Goal: Register for event/course

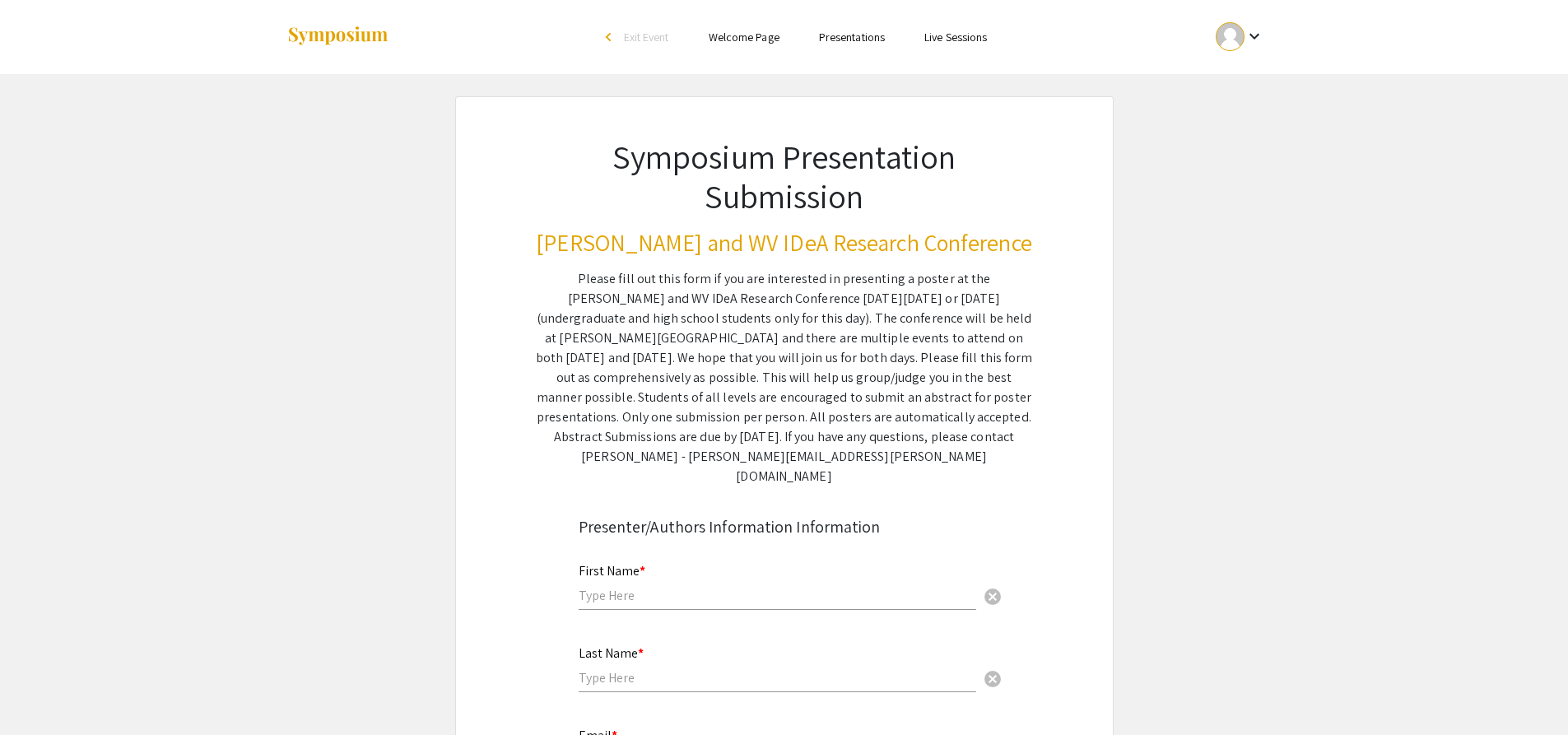
click at [850, 45] on li "Presentations" at bounding box center [851, 37] width 105 height 20
click at [853, 37] on link "Presentations" at bounding box center [851, 37] width 66 height 14
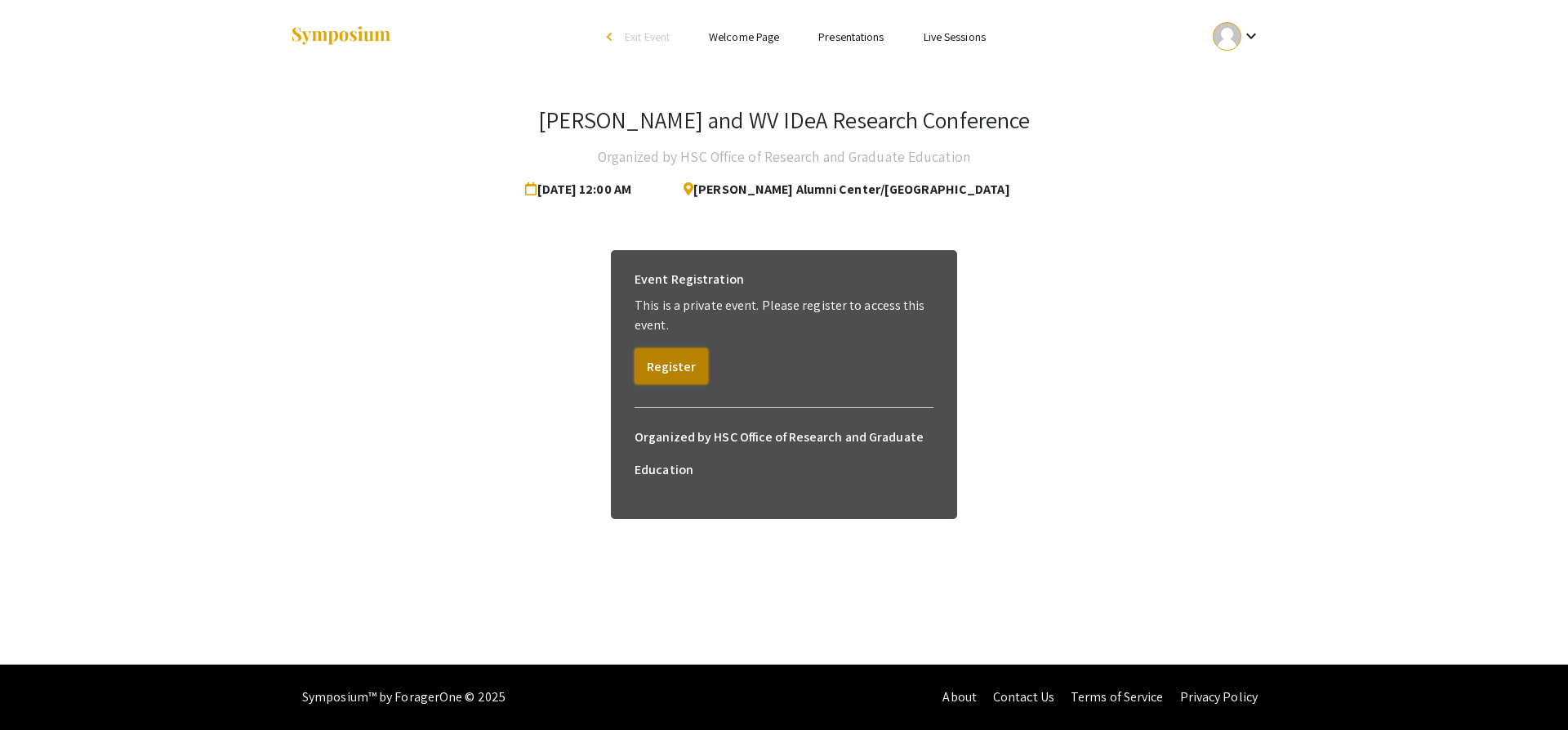
click at [689, 382] on button "Register" at bounding box center [672, 366] width 73 height 36
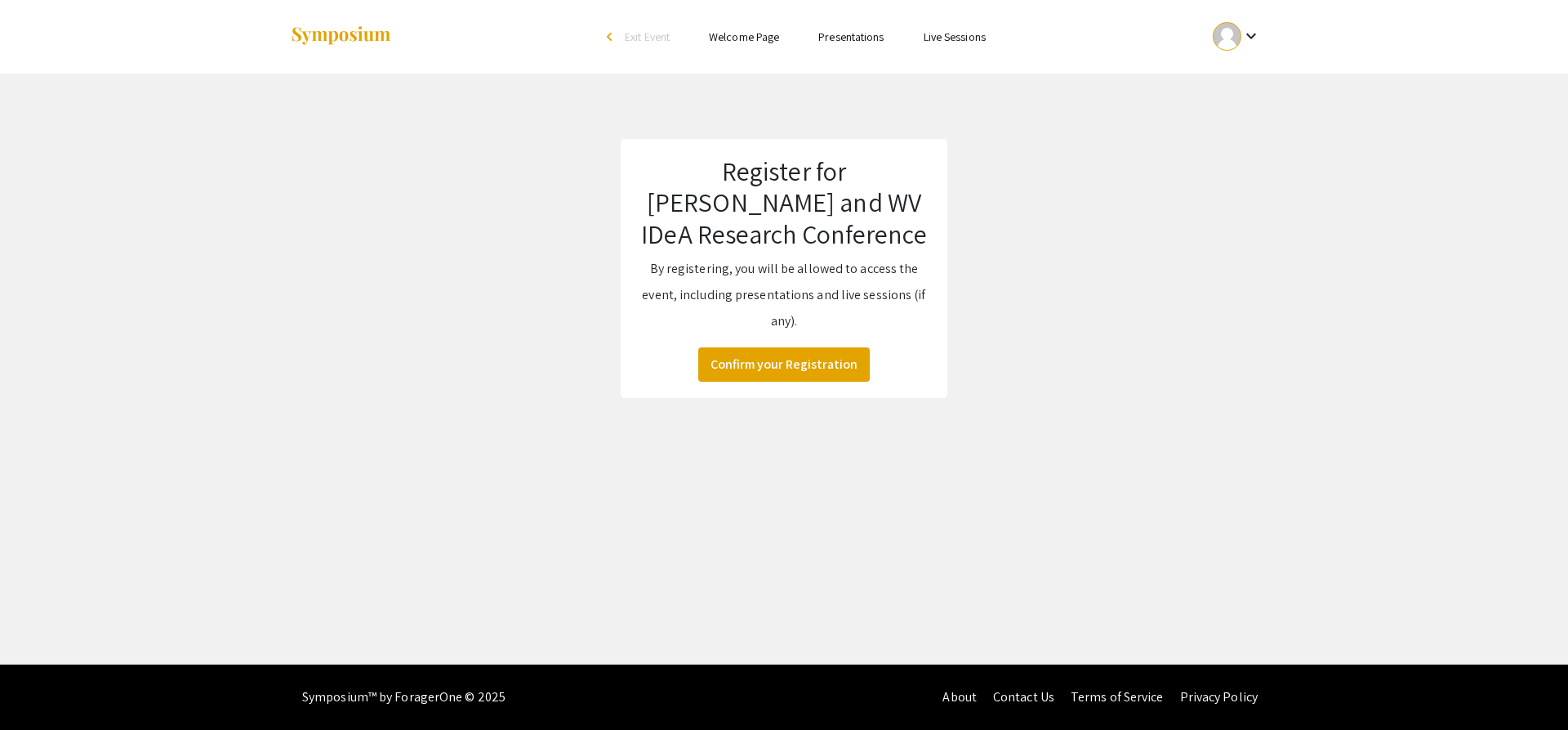
click at [1233, 62] on ul "keyboard_arrow_down" at bounding box center [1115, 37] width 326 height 73
click at [1235, 43] on div at bounding box center [1227, 37] width 29 height 29
click at [1231, 117] on button "My Submissions" at bounding box center [1246, 120] width 101 height 39
